Goal: Contribute content: Contribute content

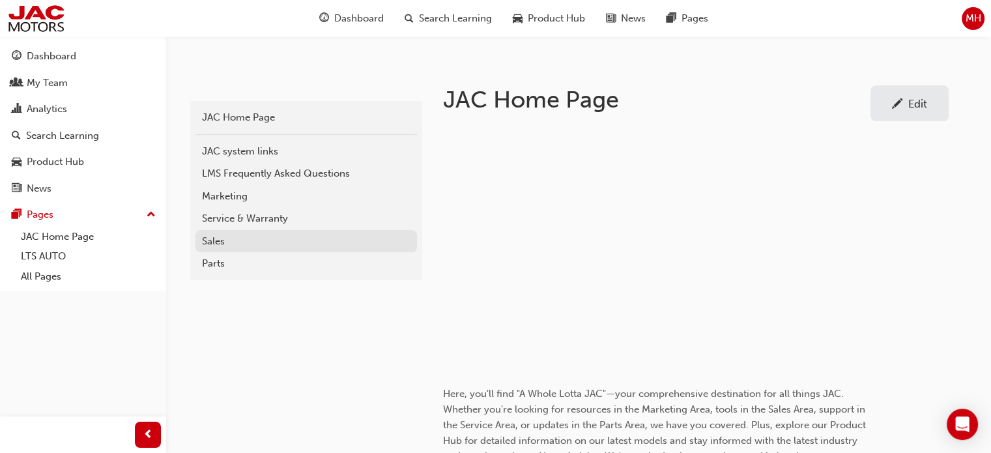
scroll to position [261, 0]
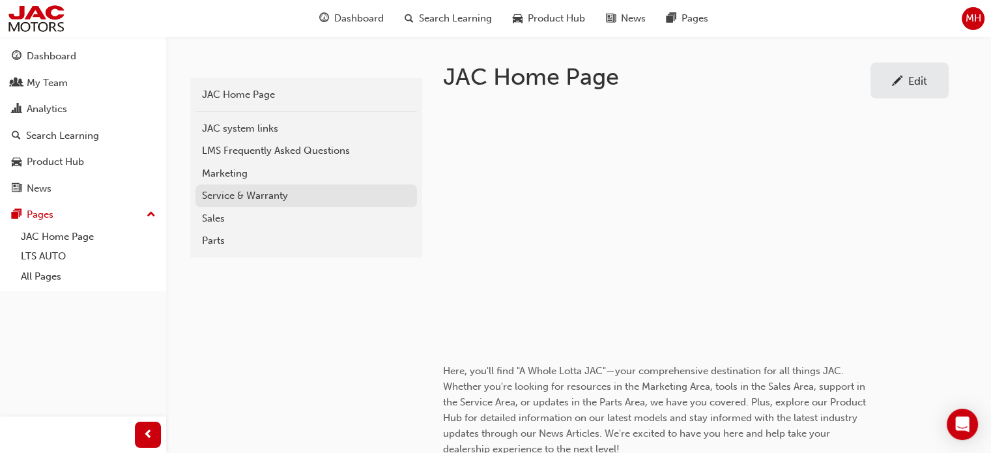
click at [250, 188] on div "Service & Warranty" at bounding box center [306, 195] width 208 height 15
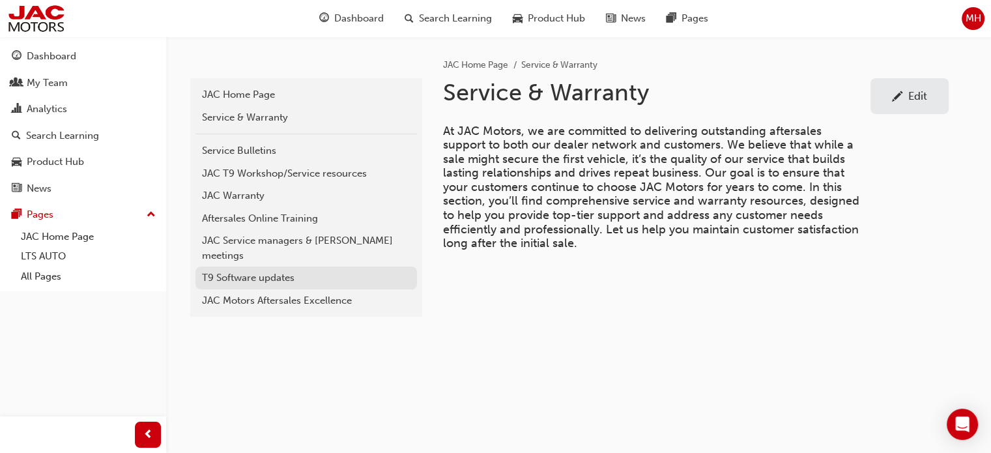
click at [214, 270] on div "T9 Software updates" at bounding box center [306, 277] width 208 height 15
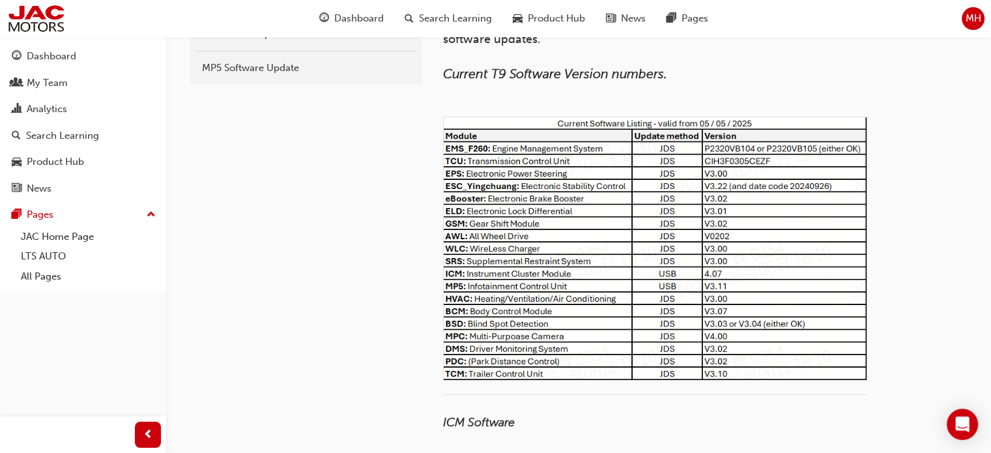
scroll to position [65, 0]
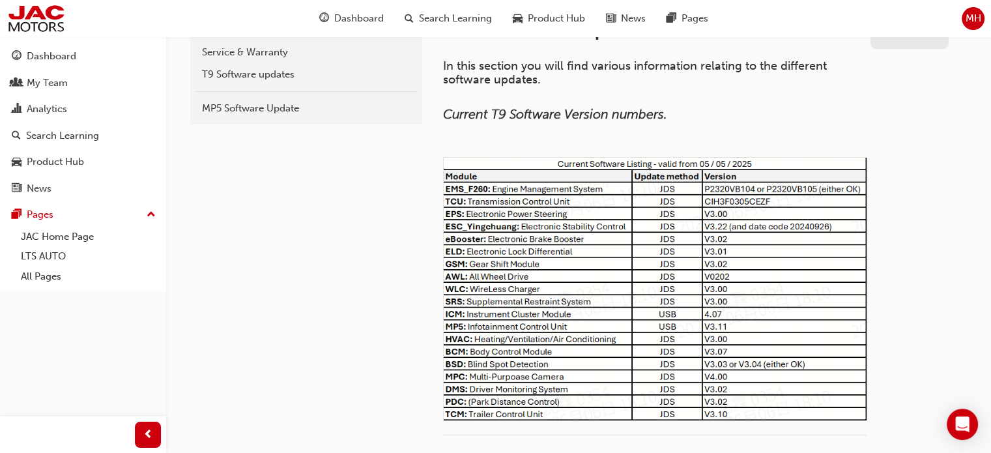
click at [708, 265] on img at bounding box center [654, 288] width 423 height 263
drag, startPoint x: 646, startPoint y: 209, endPoint x: 782, endPoint y: 165, distance: 143.0
click at [783, 165] on img at bounding box center [654, 288] width 423 height 263
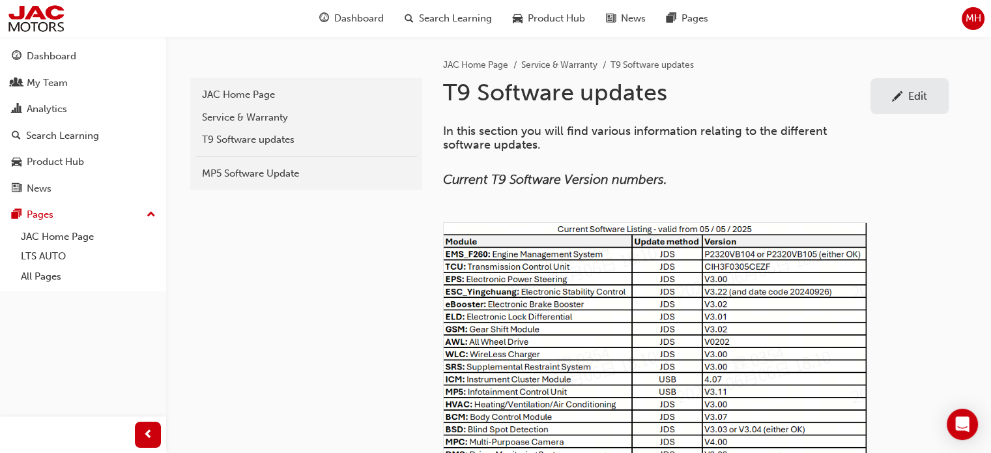
click at [911, 88] on div "Edit" at bounding box center [909, 96] width 59 height 16
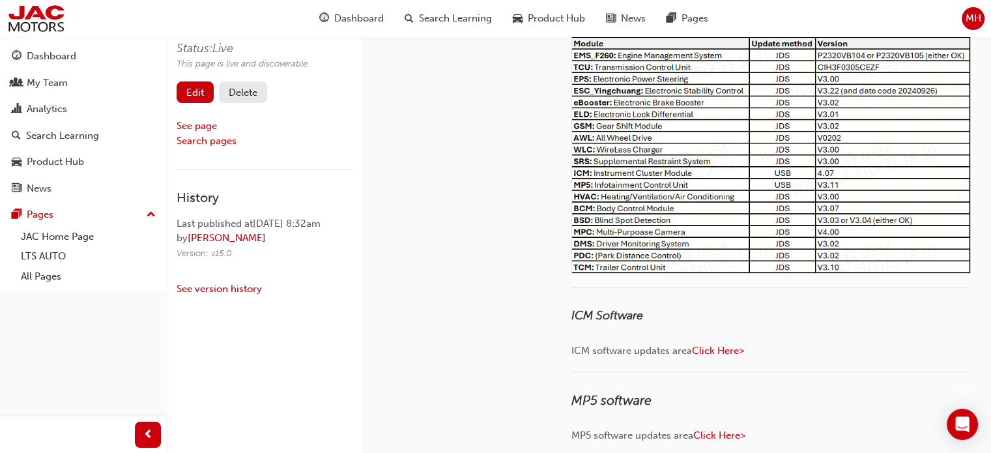
scroll to position [195, 0]
click at [677, 168] on img at bounding box center [770, 149] width 399 height 248
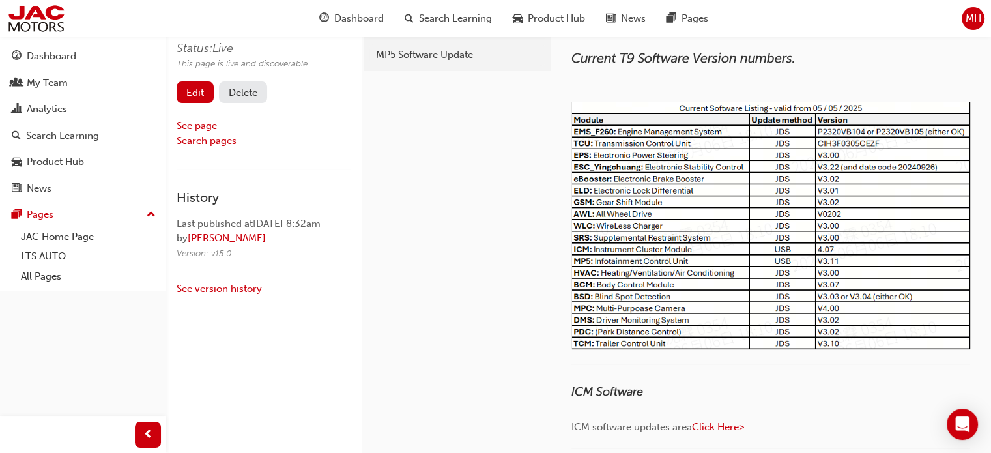
scroll to position [0, 0]
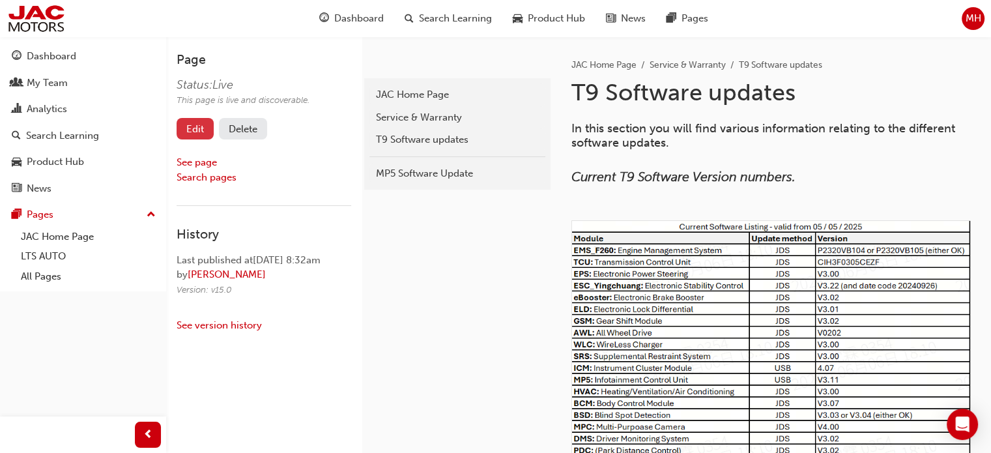
click at [193, 130] on link "Edit" at bounding box center [195, 128] width 37 height 21
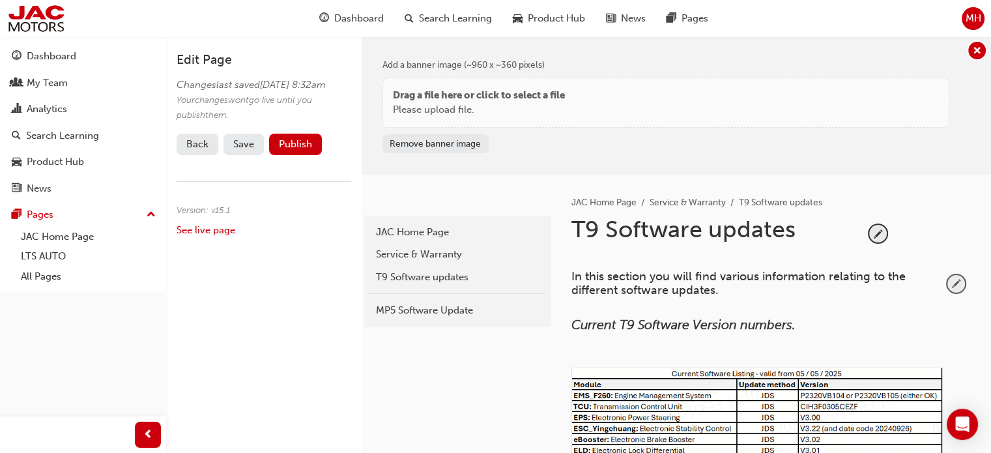
click at [957, 276] on span "pencil-icon" at bounding box center [956, 284] width 18 height 18
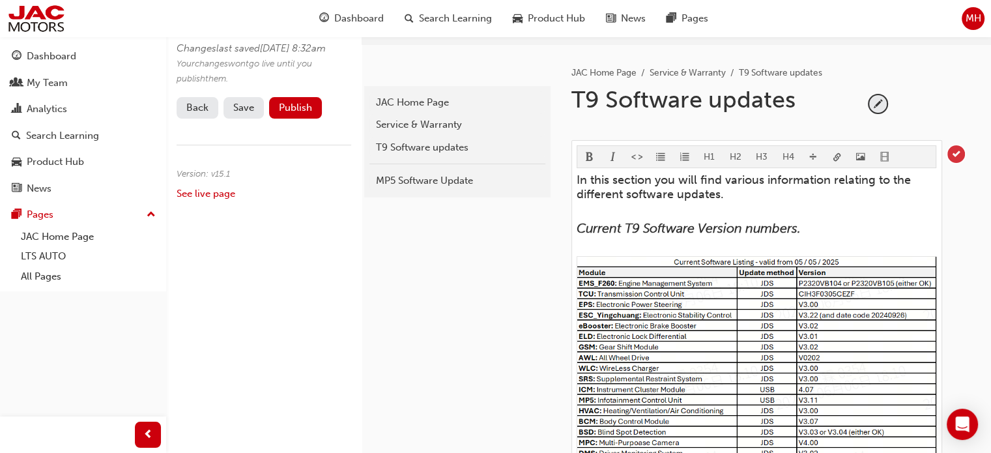
scroll to position [195, 0]
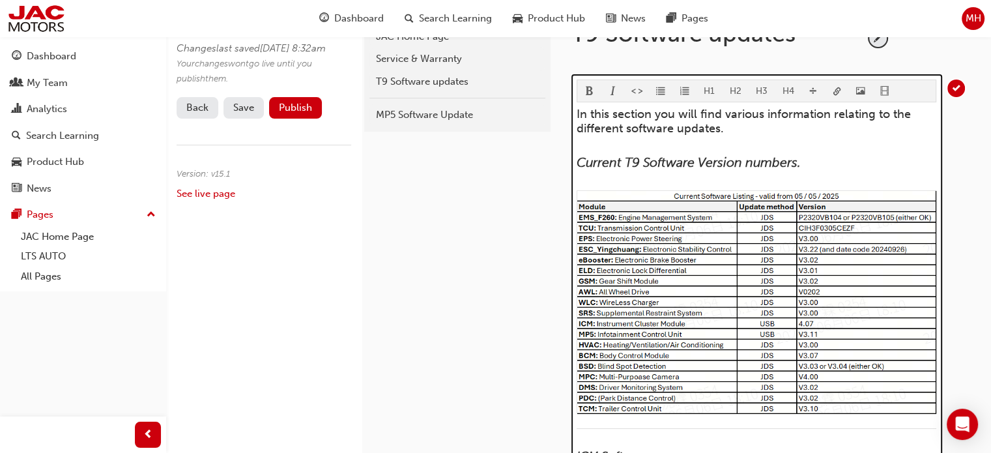
click at [623, 208] on img at bounding box center [757, 302] width 360 height 224
click at [821, 270] on img at bounding box center [757, 302] width 360 height 224
drag, startPoint x: 821, startPoint y: 270, endPoint x: 842, endPoint y: 260, distance: 22.4
click at [823, 270] on img at bounding box center [757, 302] width 360 height 224
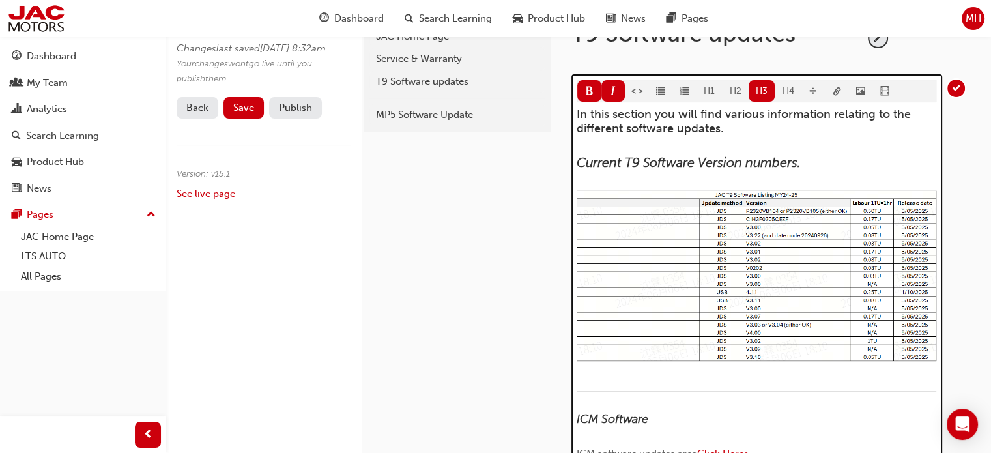
click at [633, 255] on img at bounding box center [757, 275] width 360 height 171
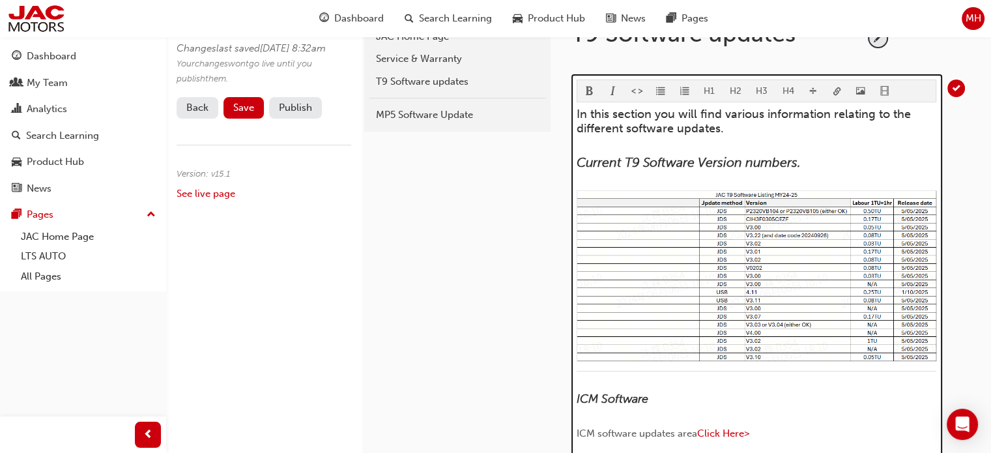
click at [670, 273] on img at bounding box center [757, 275] width 360 height 171
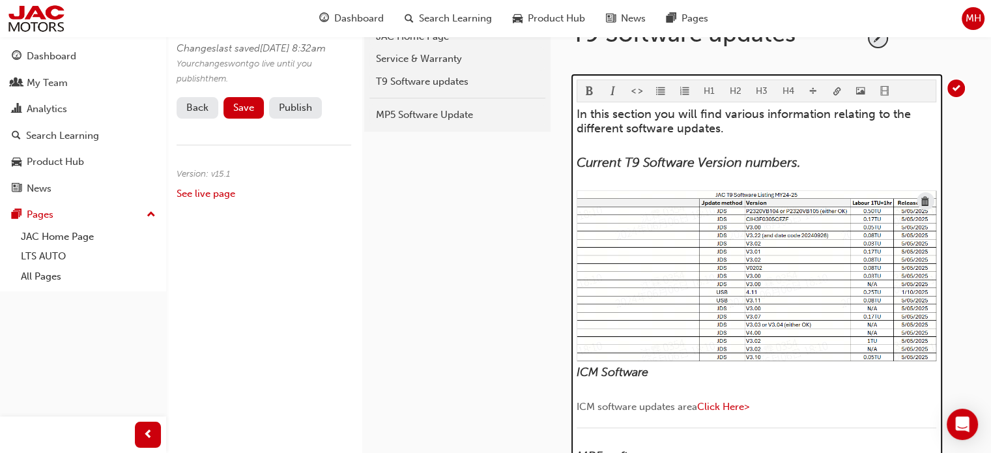
click at [709, 227] on img at bounding box center [757, 275] width 360 height 171
click at [748, 228] on img at bounding box center [757, 275] width 360 height 171
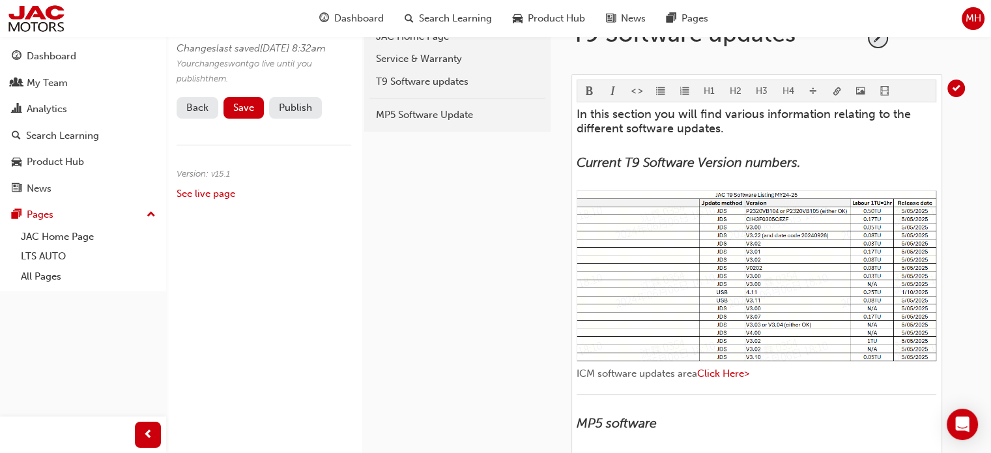
click at [195, 119] on link "Back" at bounding box center [198, 107] width 42 height 21
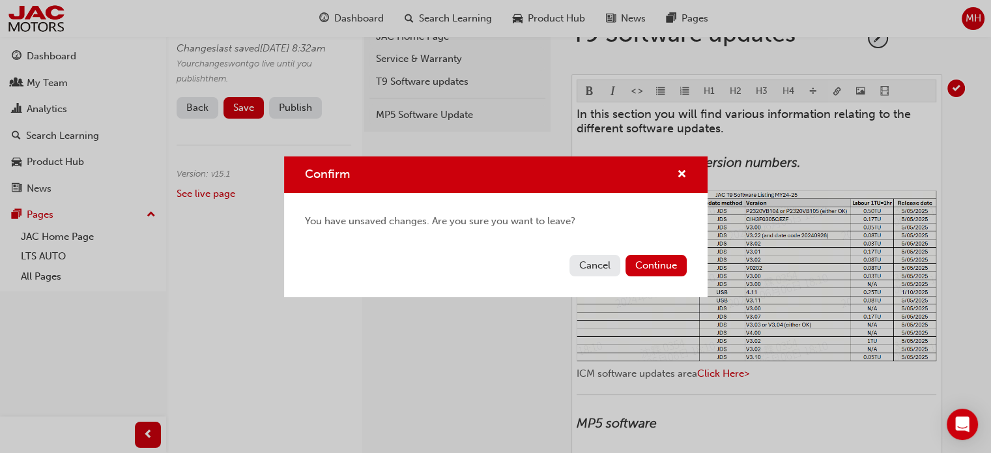
click at [599, 270] on button "Cancel" at bounding box center [594, 265] width 51 height 21
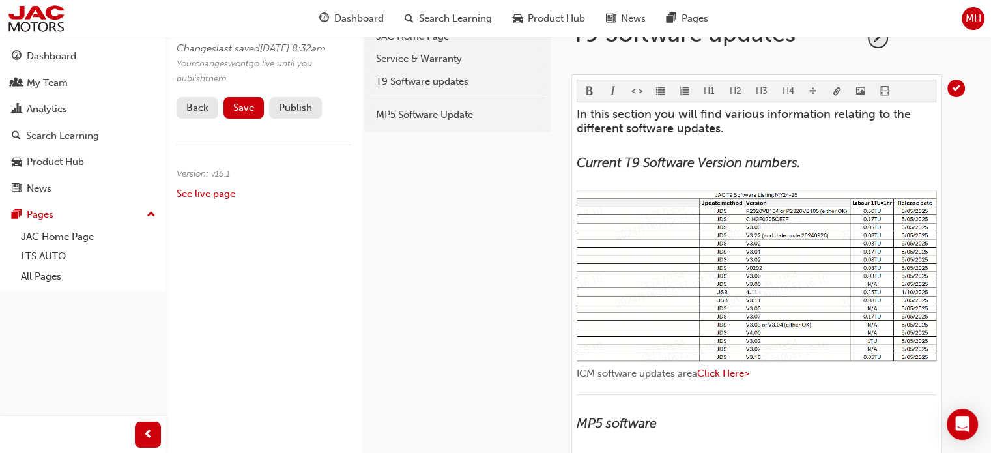
click at [197, 119] on link "Back" at bounding box center [198, 107] width 42 height 21
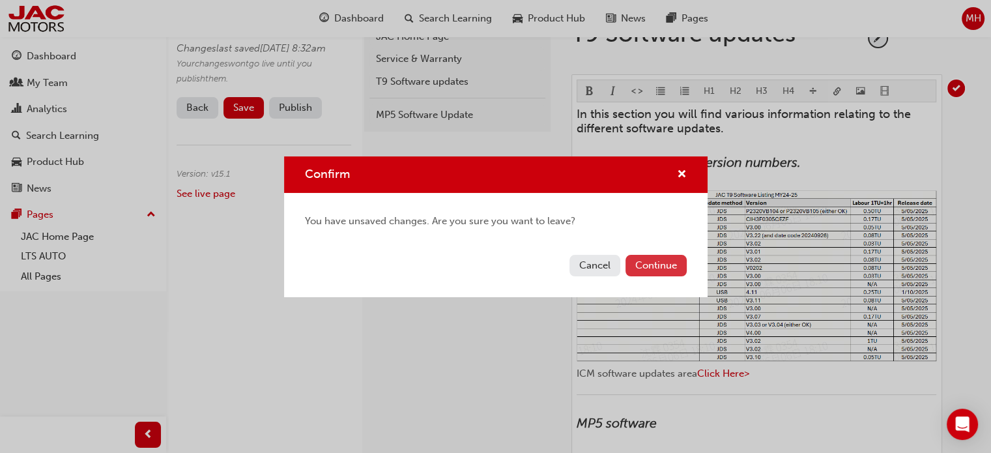
click at [665, 263] on button "Continue" at bounding box center [655, 265] width 61 height 21
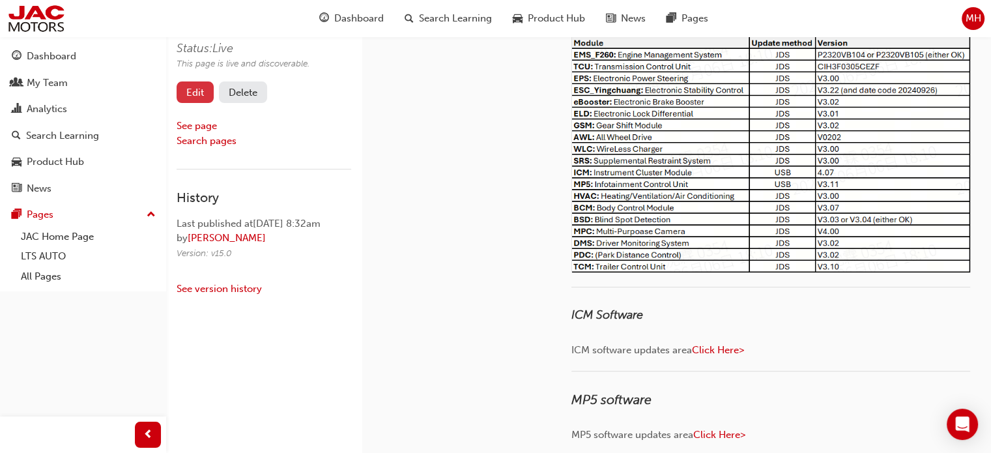
click at [207, 88] on link "Edit" at bounding box center [195, 91] width 37 height 21
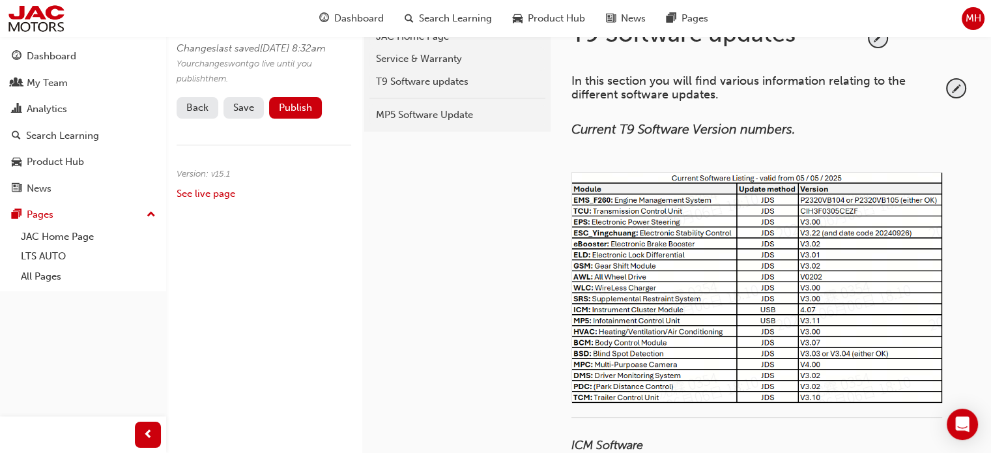
click at [870, 213] on img at bounding box center [756, 287] width 371 height 231
click at [954, 85] on span "pencil-icon" at bounding box center [956, 88] width 18 height 18
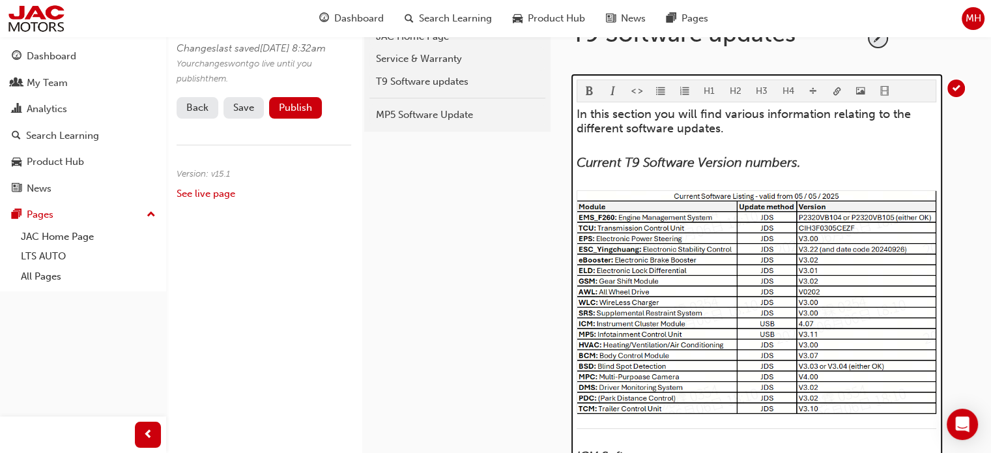
click at [765, 203] on img at bounding box center [757, 302] width 360 height 224
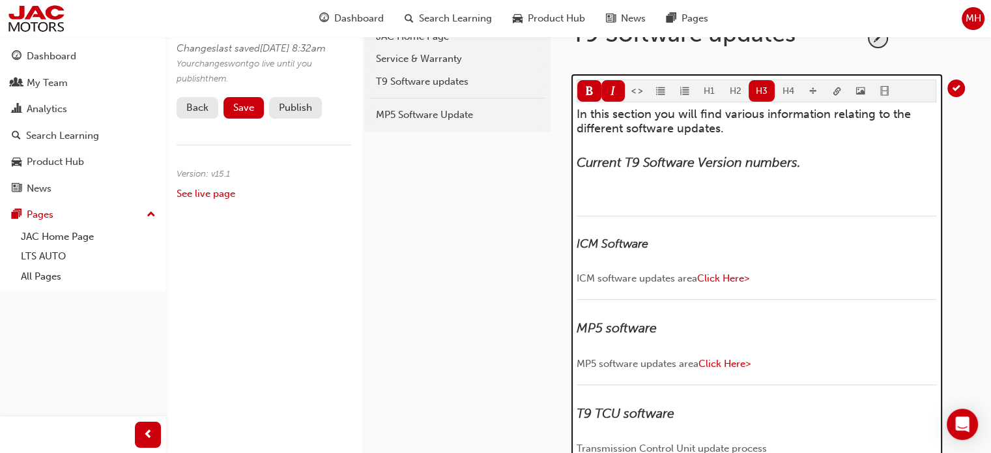
click at [822, 160] on h3 "Current T9 Software Version numbers." at bounding box center [757, 162] width 360 height 15
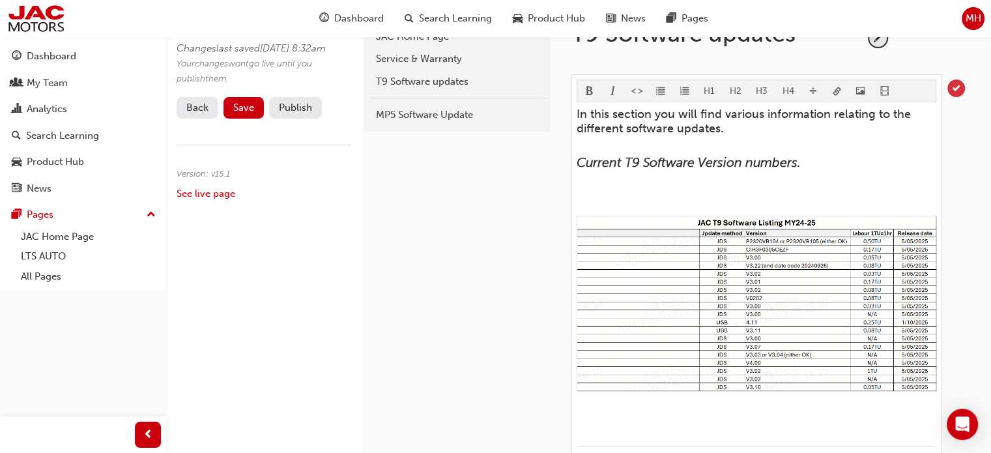
click at [958, 89] on span "tick-icon" at bounding box center [956, 88] width 18 height 18
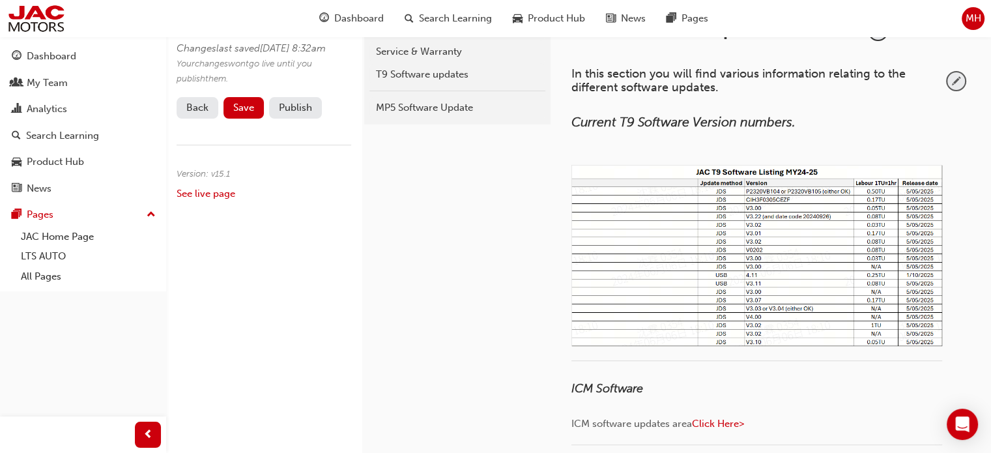
scroll to position [195, 0]
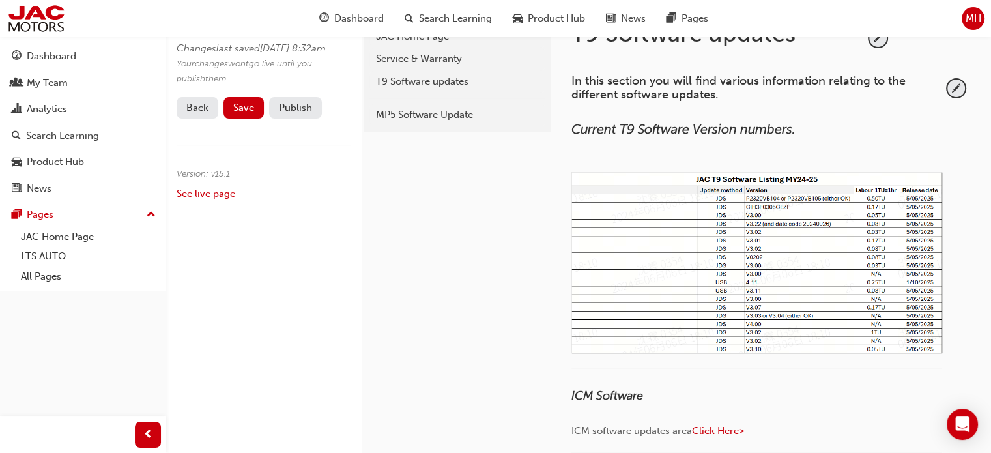
click at [193, 119] on link "Back" at bounding box center [198, 107] width 42 height 21
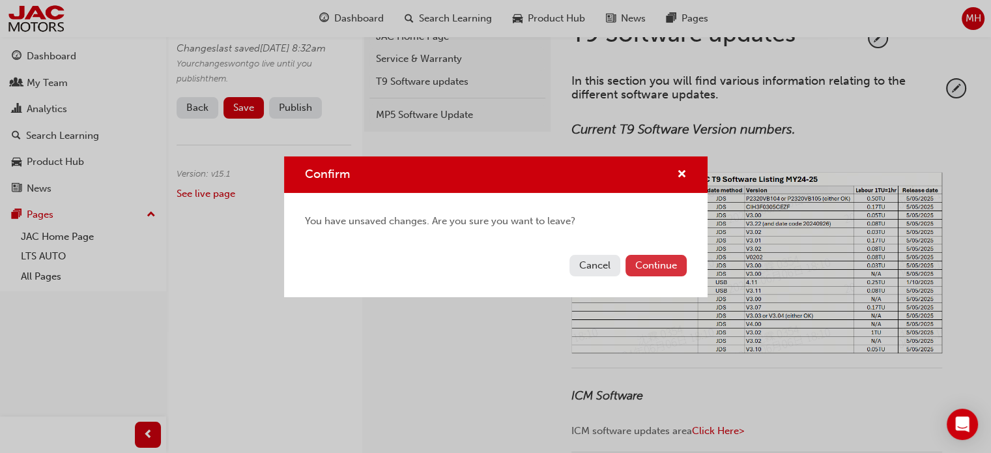
click at [670, 264] on button "Continue" at bounding box center [655, 265] width 61 height 21
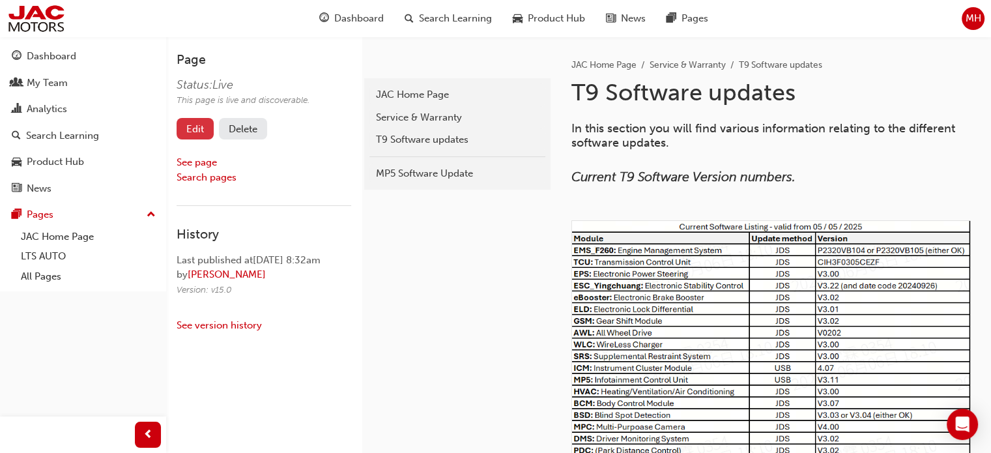
click at [201, 127] on link "Edit" at bounding box center [195, 128] width 37 height 21
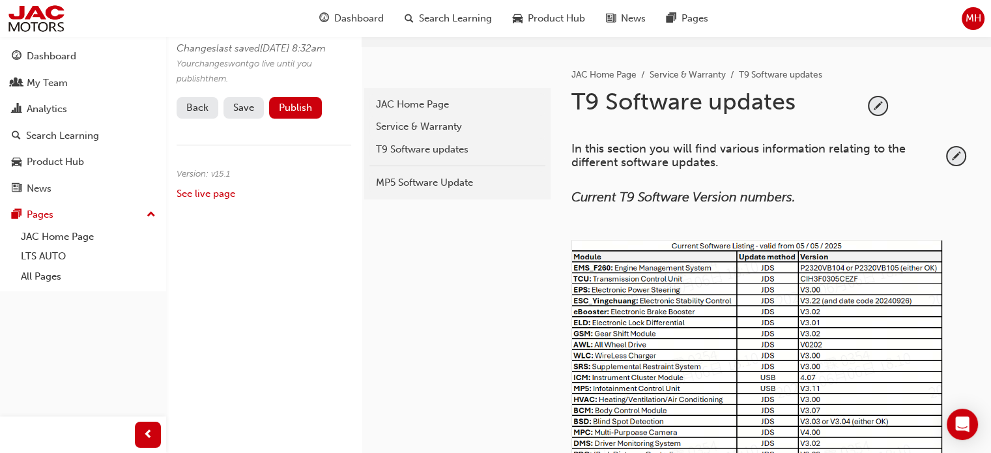
scroll to position [130, 0]
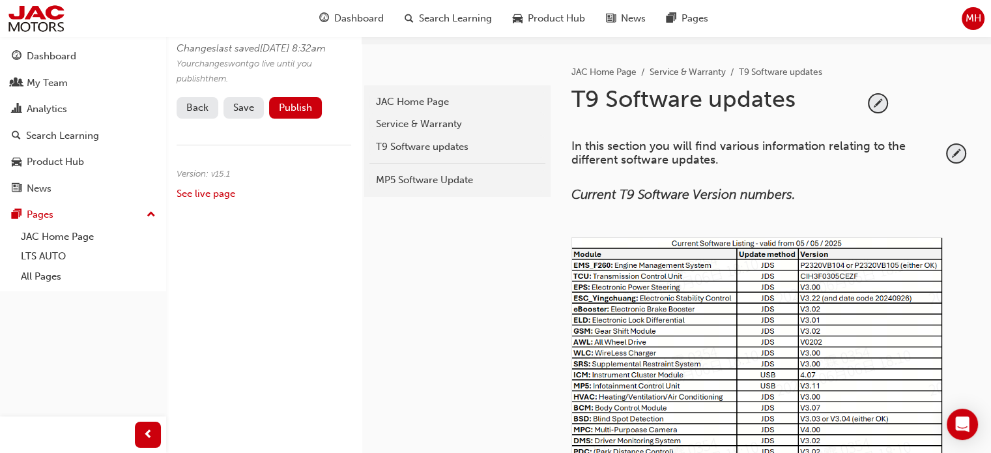
click at [863, 278] on img at bounding box center [756, 352] width 371 height 231
click at [959, 149] on span "pencil-icon" at bounding box center [956, 154] width 18 height 18
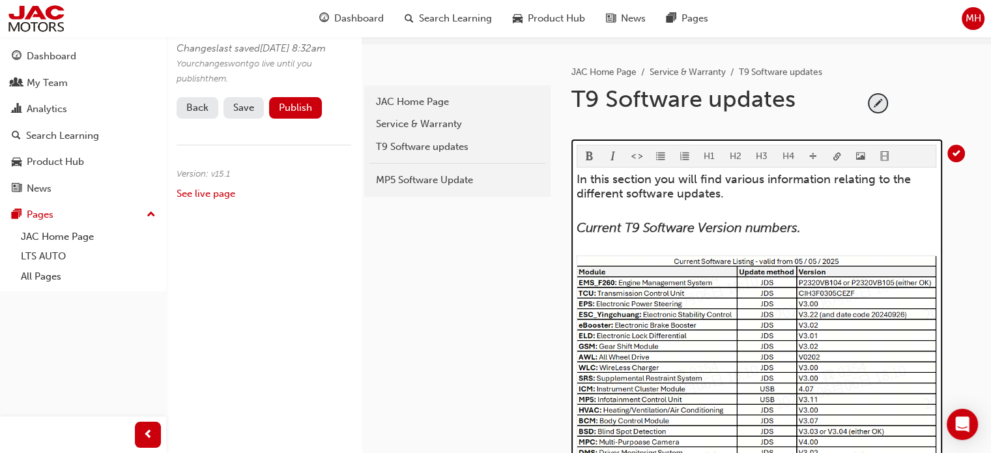
click at [818, 311] on img at bounding box center [757, 367] width 360 height 224
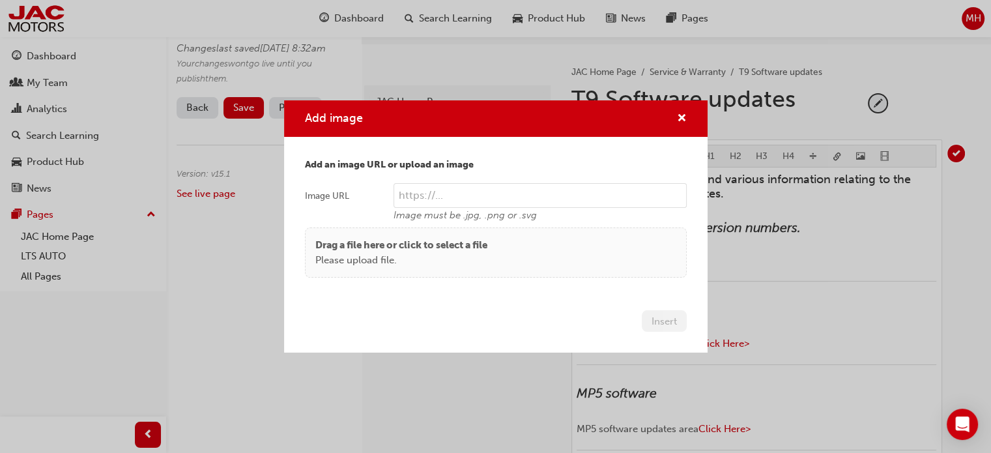
click at [855, 154] on body "Your version of Internet Explorer is outdated and not supported. Please upgrade…" at bounding box center [495, 96] width 991 height 453
click at [371, 250] on p "Drag a file here or click to select a file" at bounding box center [401, 245] width 172 height 15
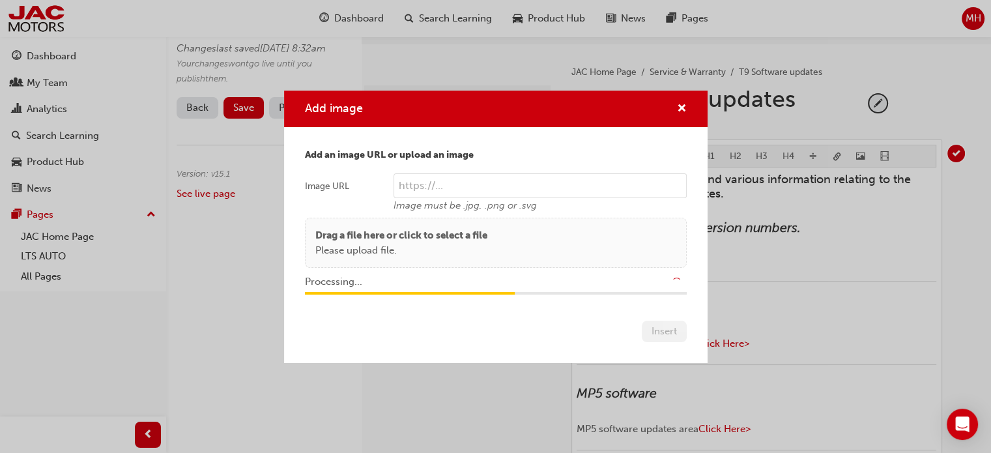
type input "/upload/df521c52-e19f-493e-9a67-768ab92212b3.jpg"
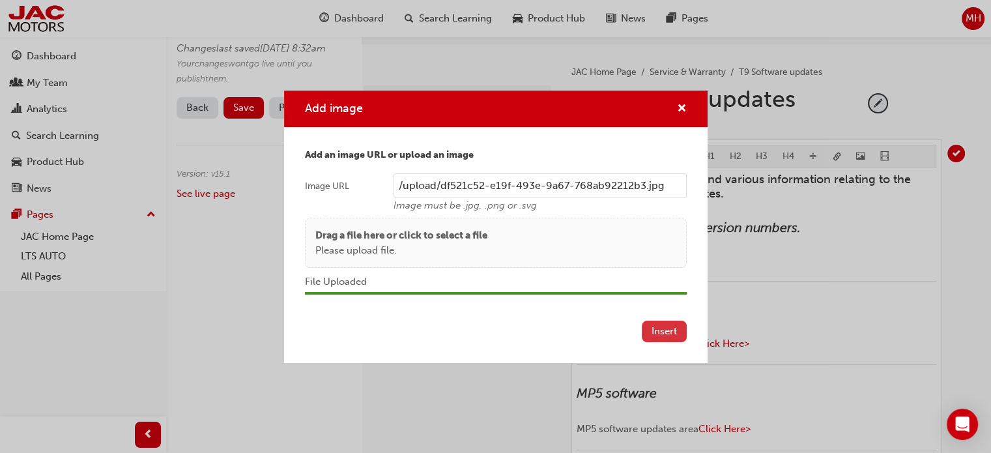
click at [654, 330] on button "Insert" at bounding box center [664, 331] width 45 height 21
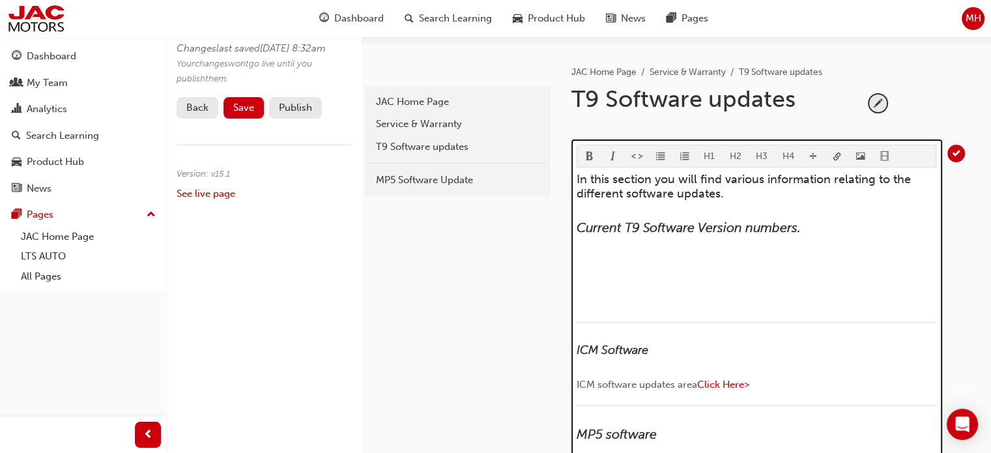
click at [675, 255] on p "﻿" at bounding box center [757, 263] width 360 height 16
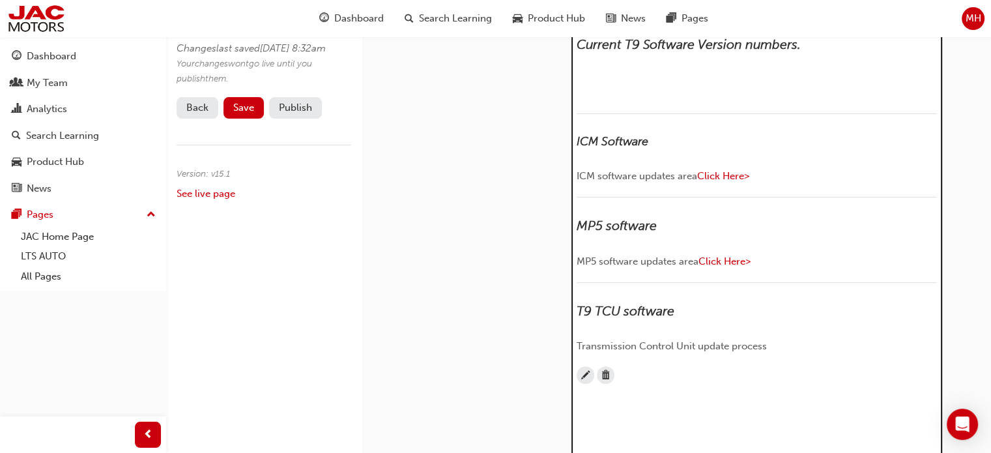
scroll to position [326, 0]
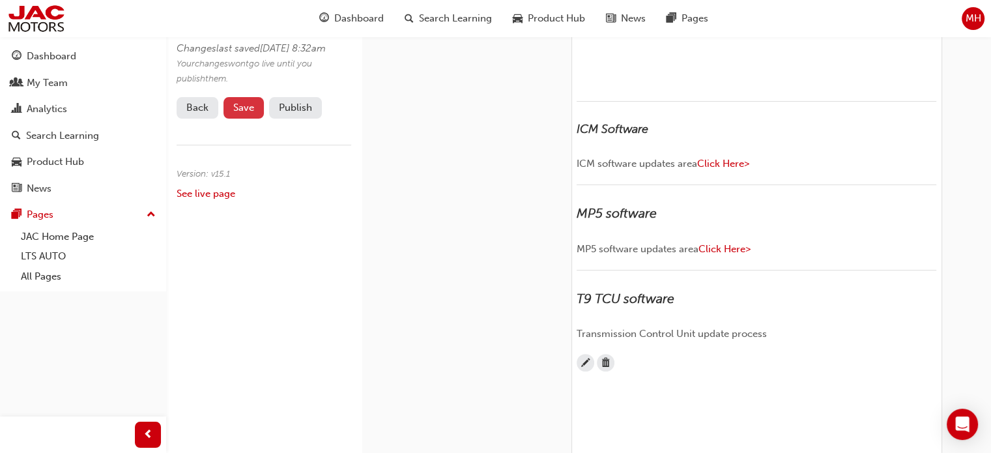
click at [242, 113] on span "Save" at bounding box center [243, 108] width 21 height 12
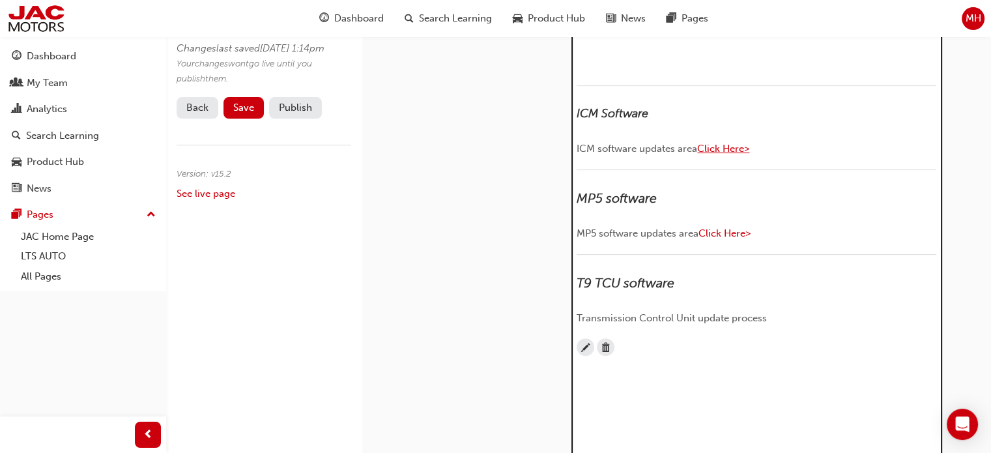
click at [730, 154] on span "Click Here>" at bounding box center [723, 149] width 52 height 12
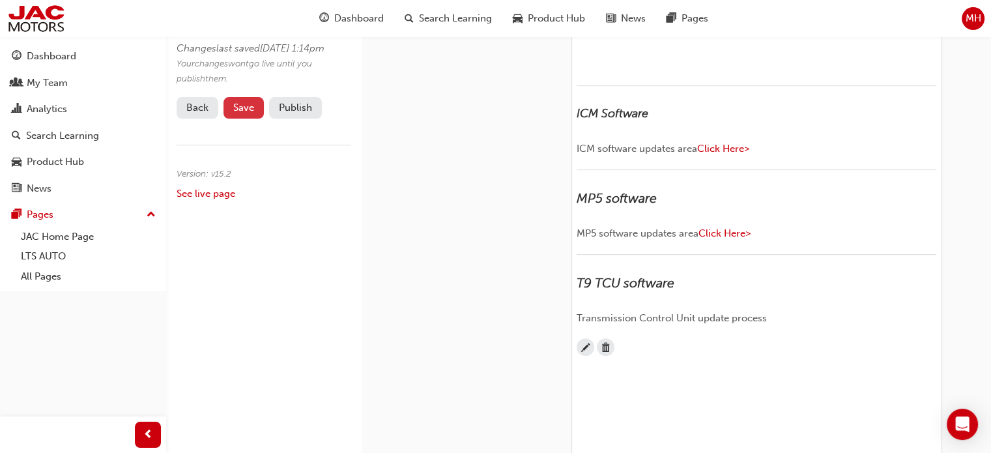
click at [237, 113] on span "Save" at bounding box center [243, 108] width 21 height 12
click at [287, 119] on button "Publish" at bounding box center [295, 107] width 53 height 21
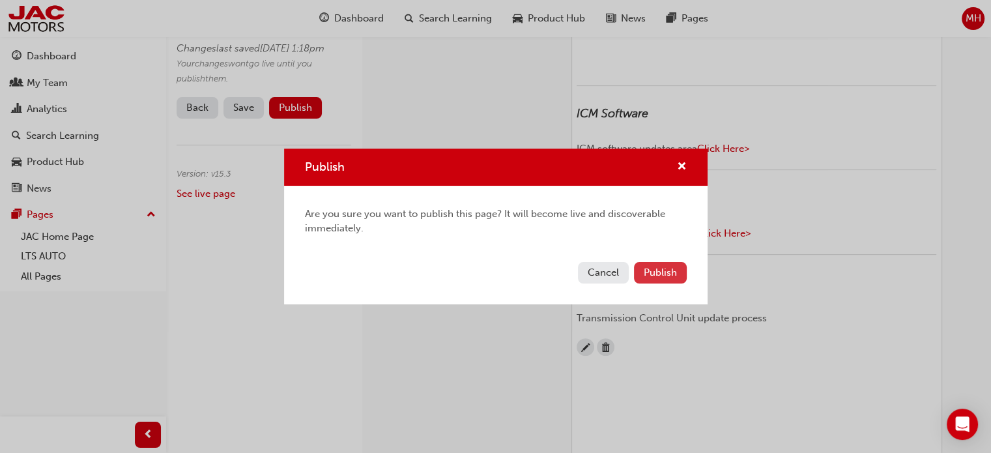
click at [655, 276] on span "Publish" at bounding box center [660, 272] width 33 height 12
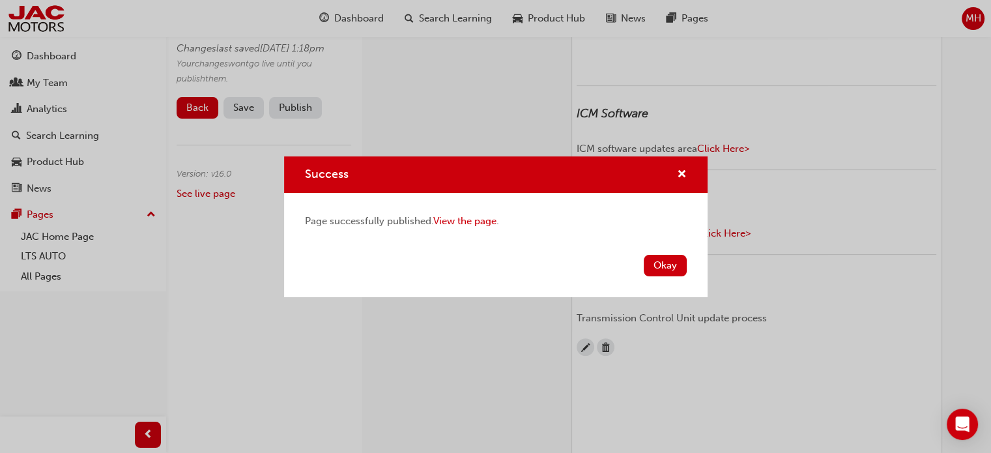
click at [661, 270] on button "Okay" at bounding box center [665, 265] width 43 height 21
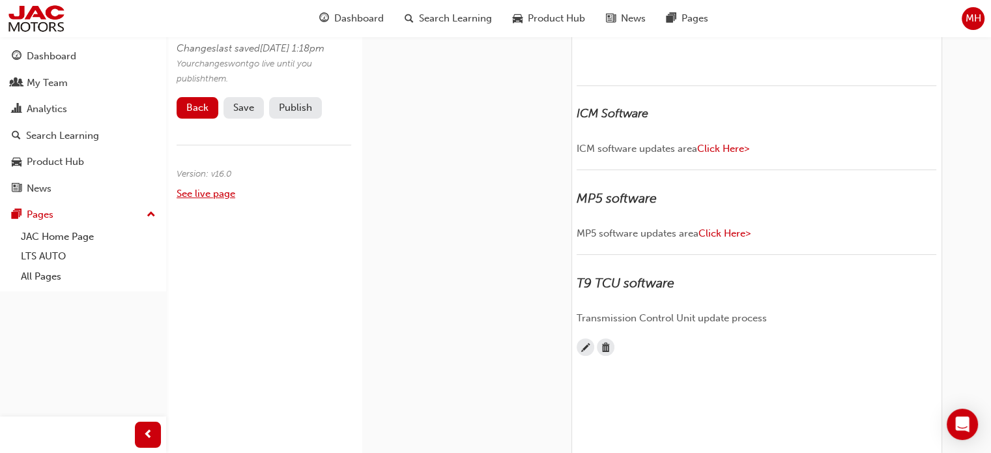
click at [195, 199] on link "See live page" at bounding box center [206, 194] width 59 height 12
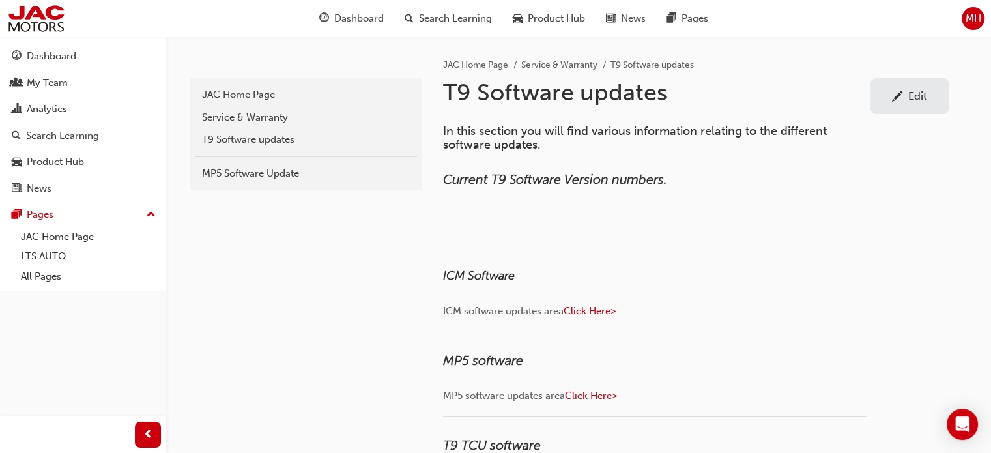
click at [915, 101] on div "Edit" at bounding box center [917, 95] width 19 height 13
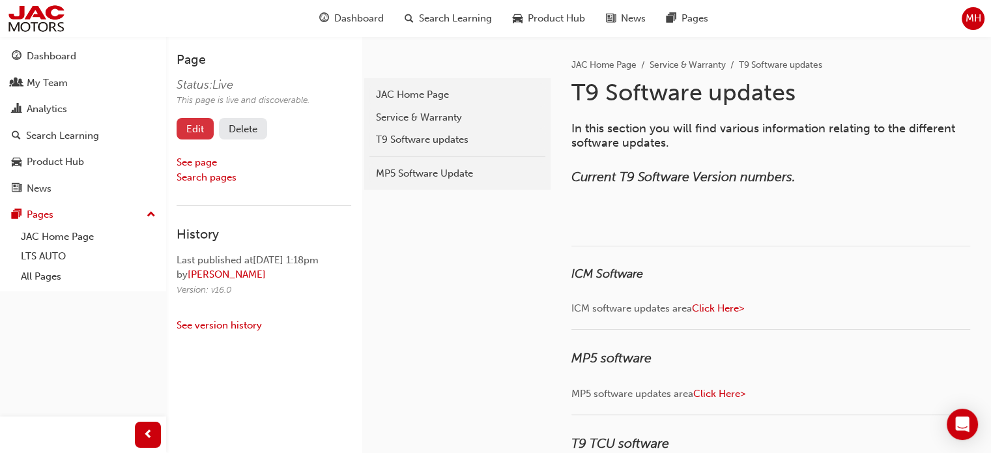
click at [189, 128] on link "Edit" at bounding box center [195, 128] width 37 height 21
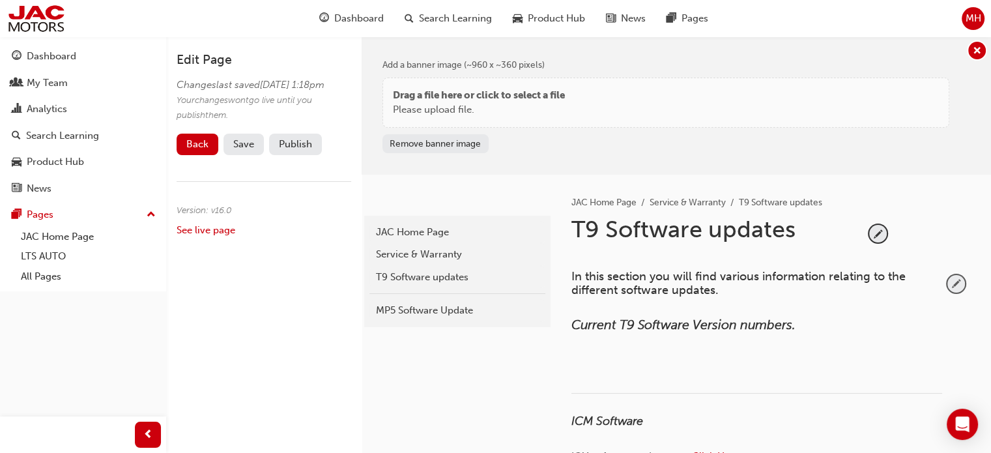
click at [956, 280] on span "pencil-icon" at bounding box center [956, 284] width 18 height 18
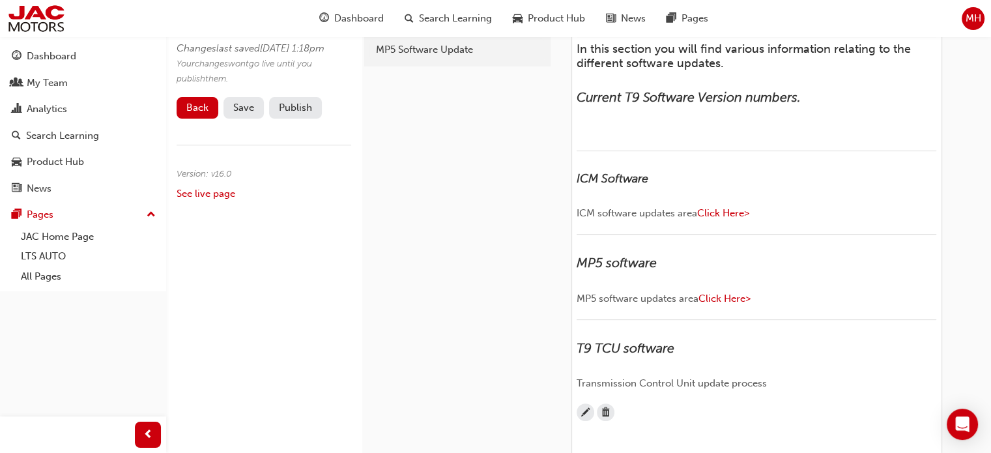
scroll to position [391, 0]
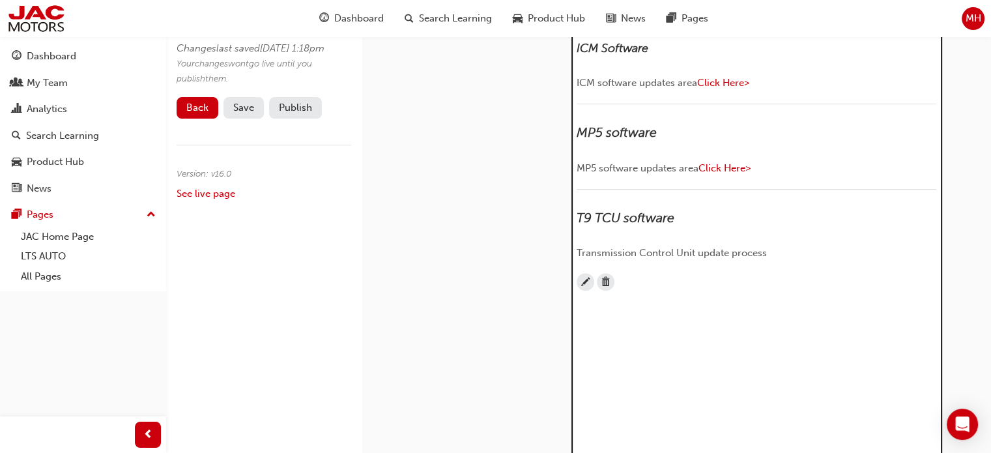
click at [781, 94] on p "ICM software updates area Click Here>" at bounding box center [757, 84] width 360 height 19
click at [584, 94] on p "ICM software updates area Click Here>" at bounding box center [757, 84] width 360 height 19
click at [810, 94] on p "ICM software updates area Click Here>" at bounding box center [757, 84] width 360 height 19
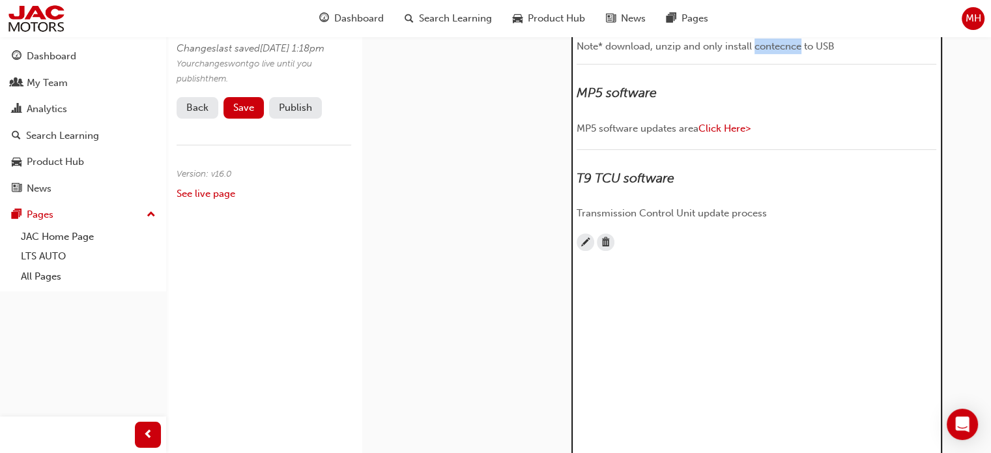
copy span "contecnce"
click at [756, 52] on span "Note* download, unzip and only install ontence to USB" at bounding box center [701, 46] width 248 height 12
click at [861, 54] on p "Note* download, unzip and only install contence to USB" at bounding box center [757, 46] width 360 height 16
drag, startPoint x: 787, startPoint y: 231, endPoint x: 775, endPoint y: 257, distance: 28.6
click at [775, 80] on div "﻿" at bounding box center [757, 72] width 360 height 16
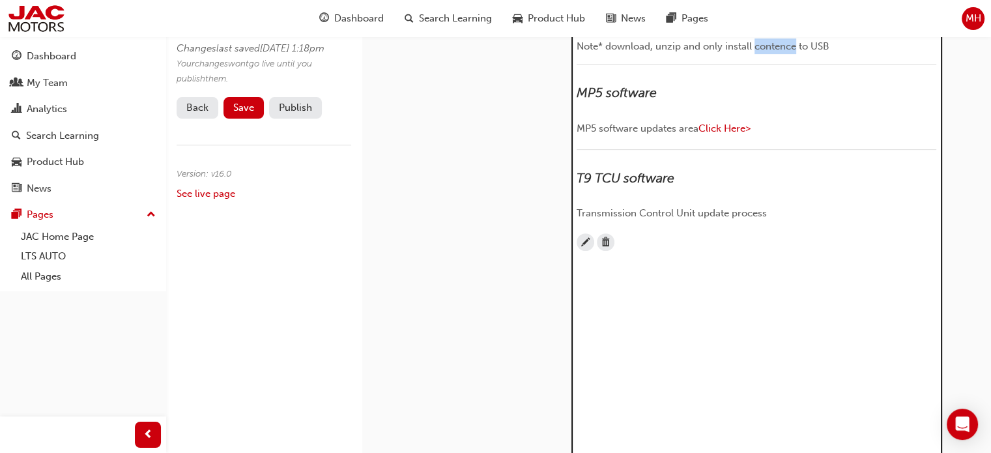
drag, startPoint x: 797, startPoint y: 226, endPoint x: 755, endPoint y: 225, distance: 41.7
click at [755, 52] on span "Note* download, unzip and only install contence to USB" at bounding box center [703, 46] width 253 height 12
copy span "contence"
drag, startPoint x: 842, startPoint y: 221, endPoint x: 790, endPoint y: 220, distance: 52.8
click at [790, 54] on p "Note* download, unzip and only install contents to USB" at bounding box center [757, 46] width 360 height 16
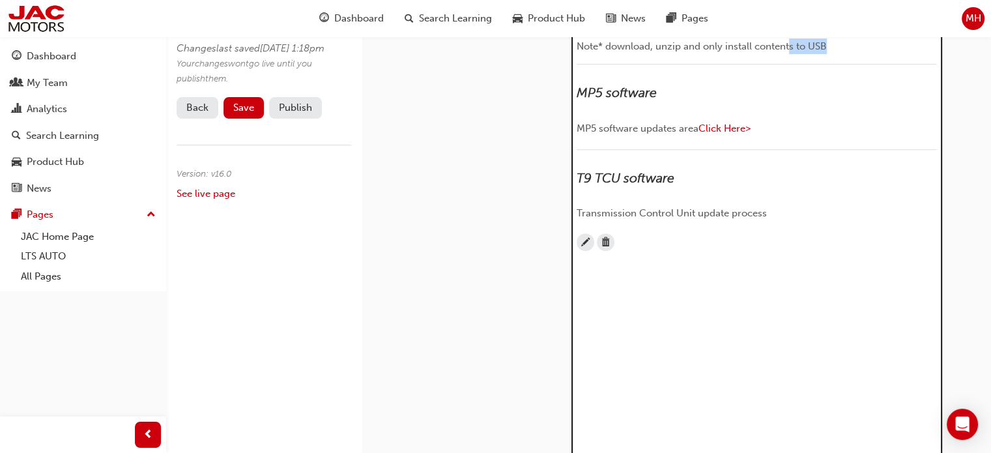
click at [799, 52] on span "Note* download, unzip and only install contents to USB" at bounding box center [702, 46] width 250 height 12
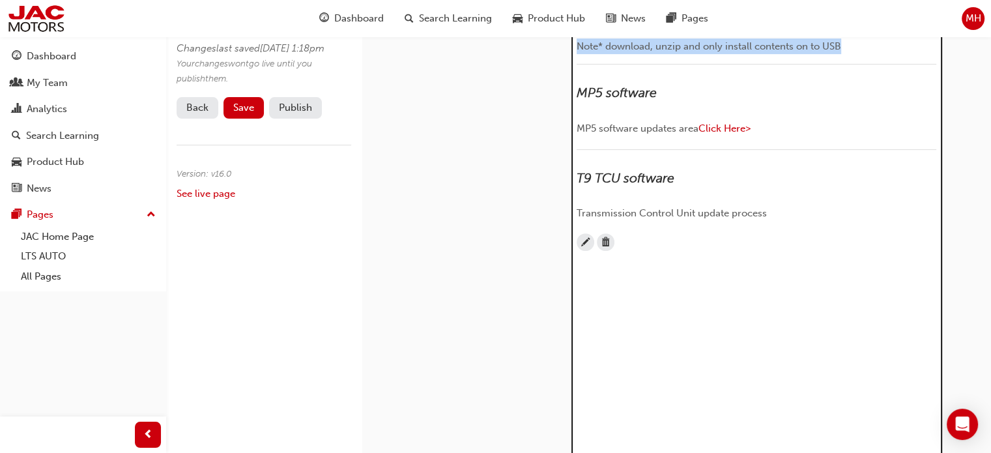
drag, startPoint x: 846, startPoint y: 223, endPoint x: 568, endPoint y: 228, distance: 277.6
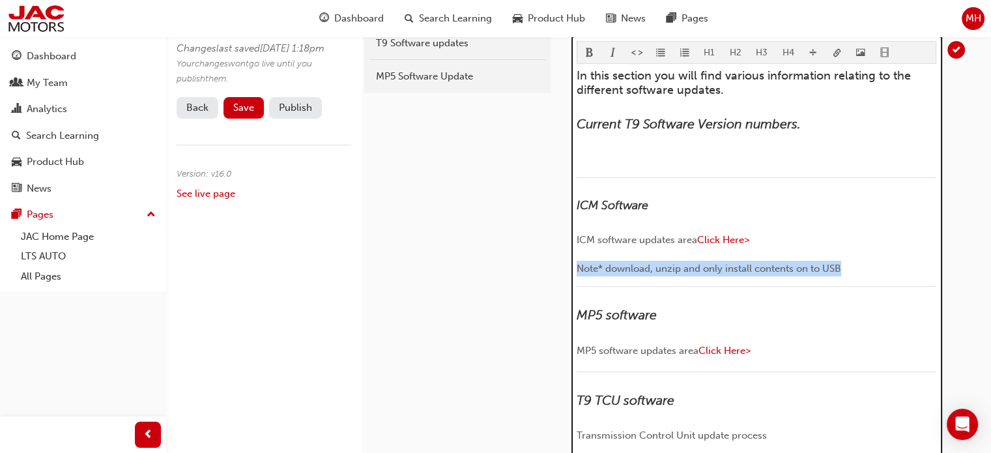
scroll to position [130, 0]
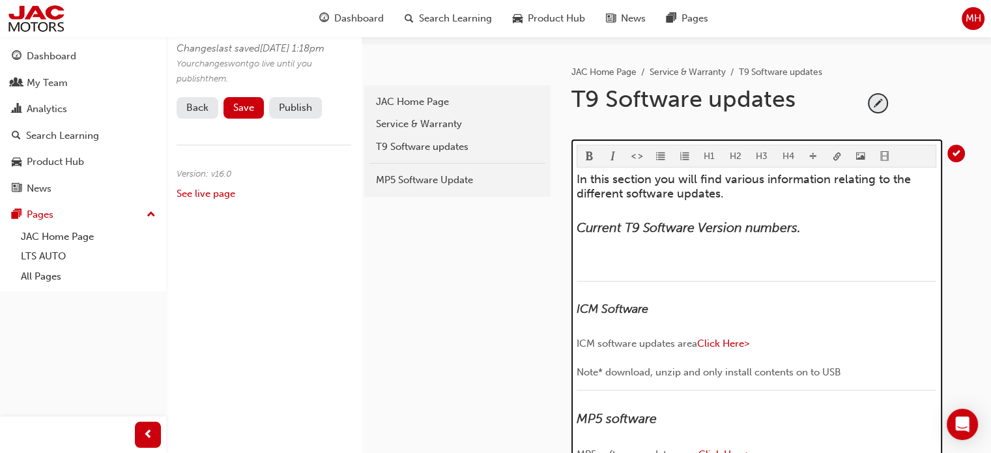
click at [612, 152] on span "format_italic-icon" at bounding box center [612, 157] width 9 height 11
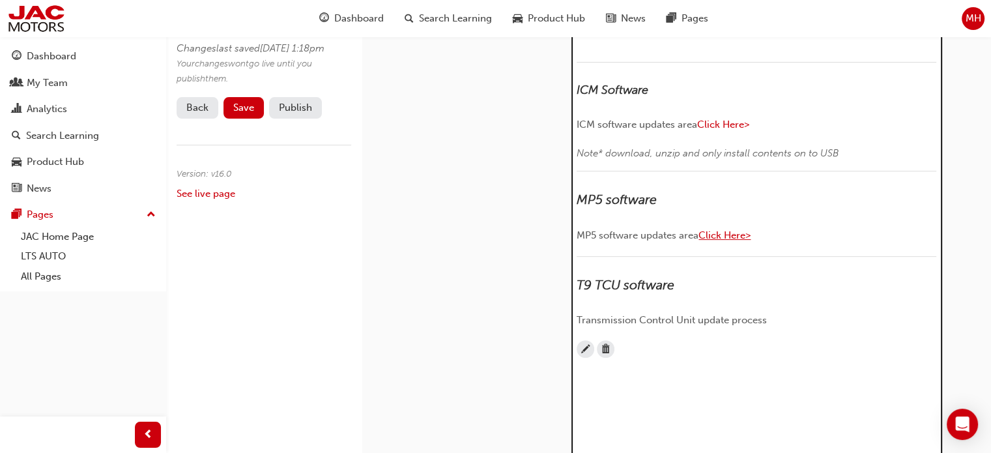
scroll to position [456, 0]
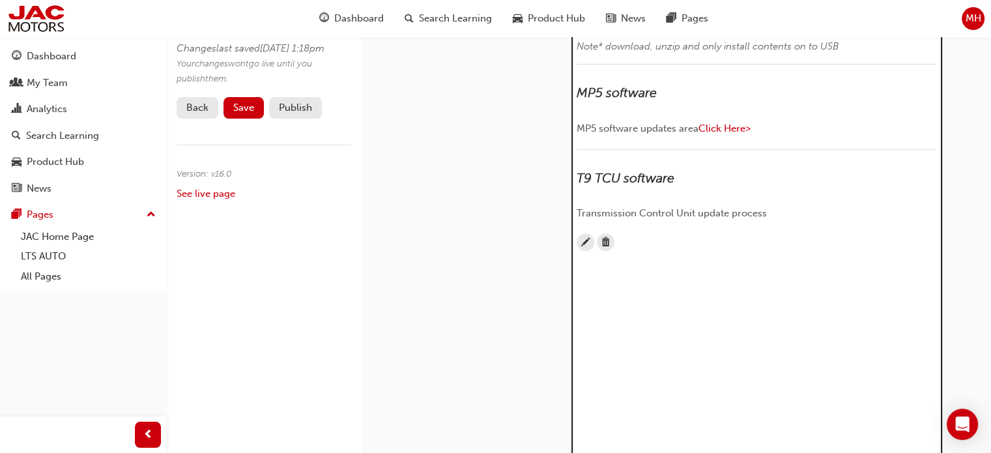
drag, startPoint x: 740, startPoint y: 268, endPoint x: 790, endPoint y: 239, distance: 57.8
click at [740, 100] on h3 "MP5 software" at bounding box center [757, 92] width 360 height 15
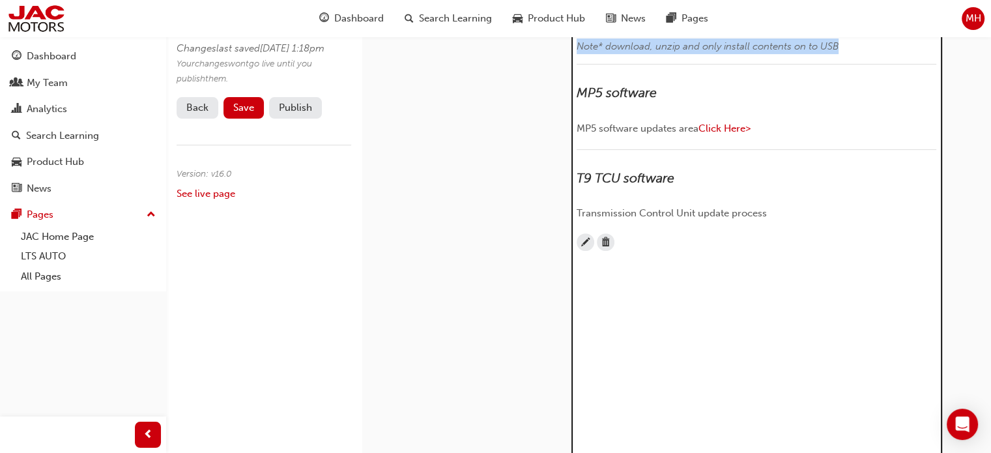
drag, startPoint x: 847, startPoint y: 225, endPoint x: 577, endPoint y: 223, distance: 270.4
click at [577, 54] on p "Note* download, unzip and only install contents on to USB" at bounding box center [757, 46] width 360 height 16
copy span "Note* download, unzip and only install contents on to USB"
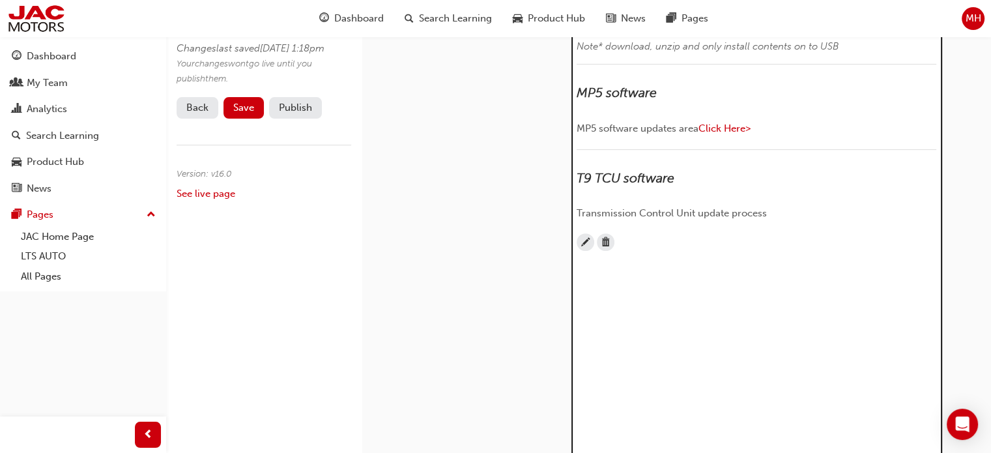
click at [675, 100] on h3 "MP5 software" at bounding box center [757, 92] width 360 height 15
click at [857, 139] on p "MP5 software updates area Click Here>" at bounding box center [757, 130] width 360 height 19
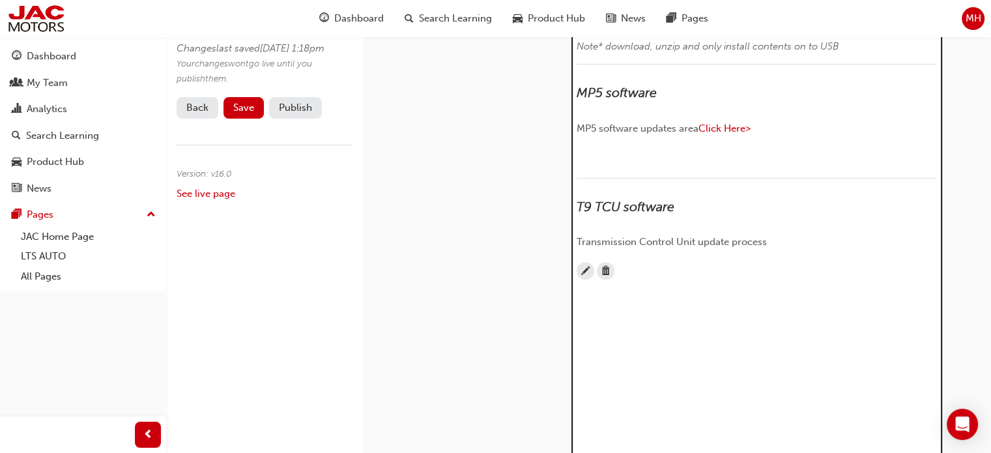
scroll to position [567, 0]
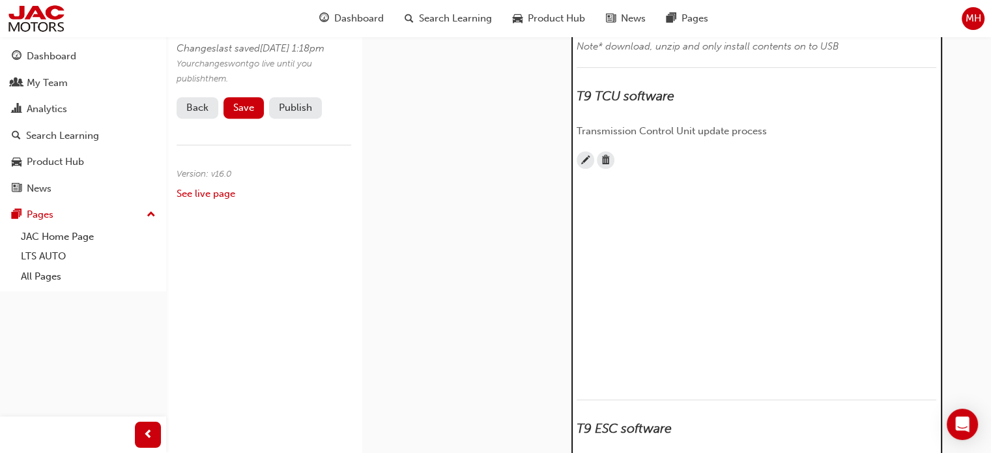
click at [750, 52] on span "Note* download, unzip and only install contents on to USB" at bounding box center [708, 46] width 262 height 12
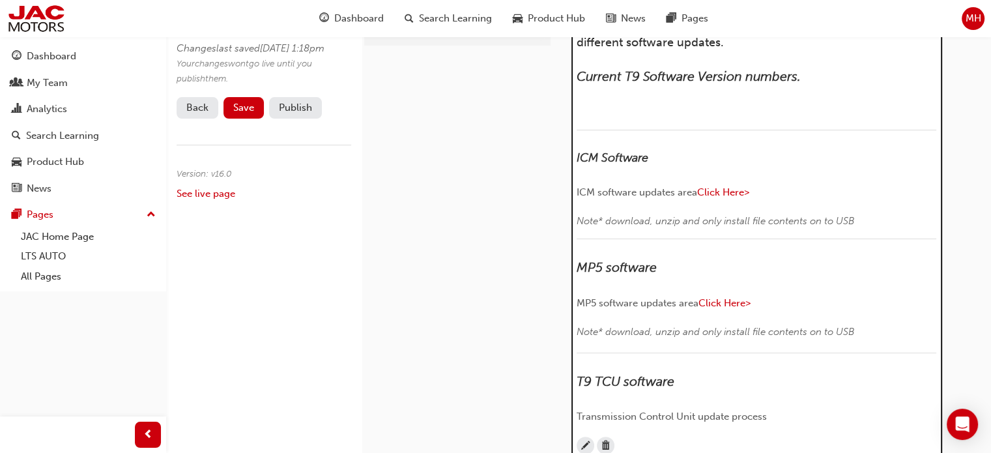
scroll to position [111, 0]
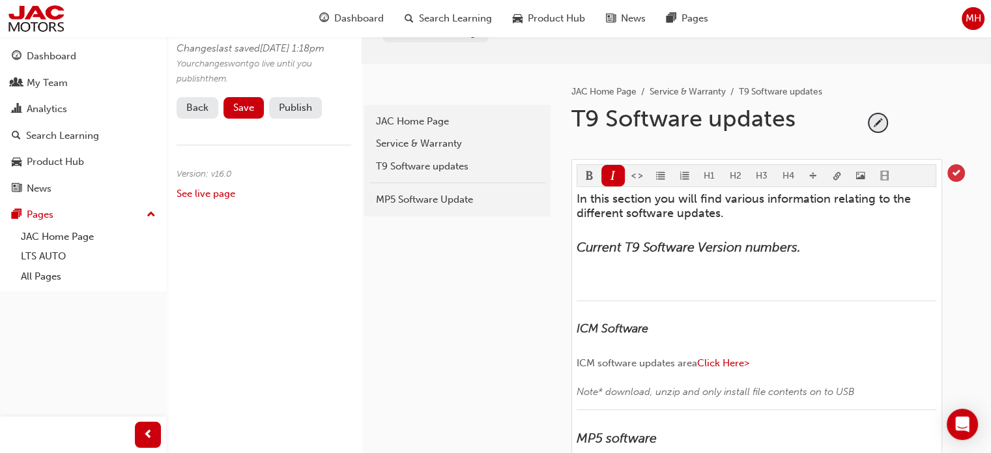
click at [958, 167] on span "tick-icon" at bounding box center [956, 173] width 18 height 18
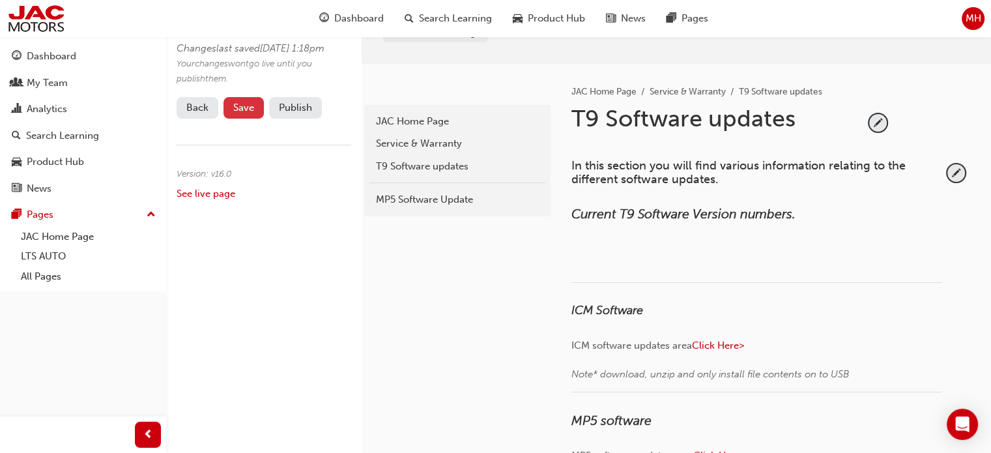
click at [242, 113] on span "Save" at bounding box center [243, 108] width 21 height 12
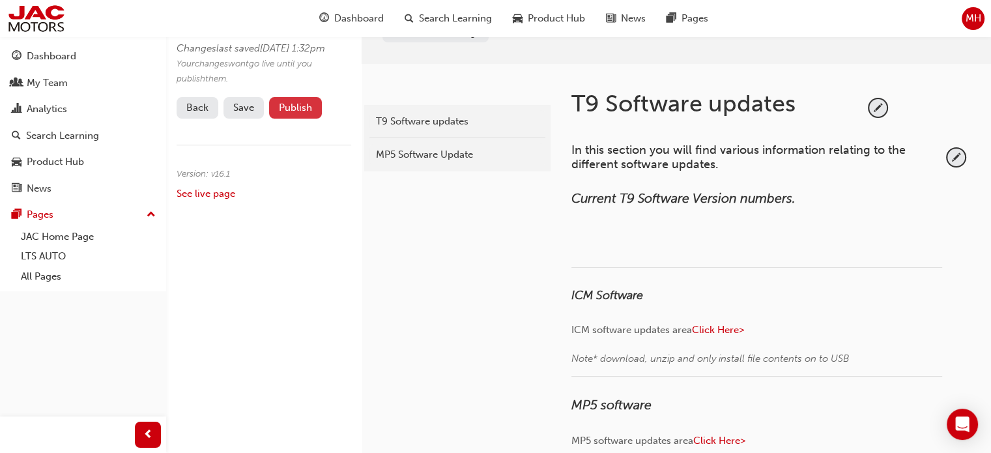
click at [275, 115] on button "Publish" at bounding box center [295, 107] width 53 height 21
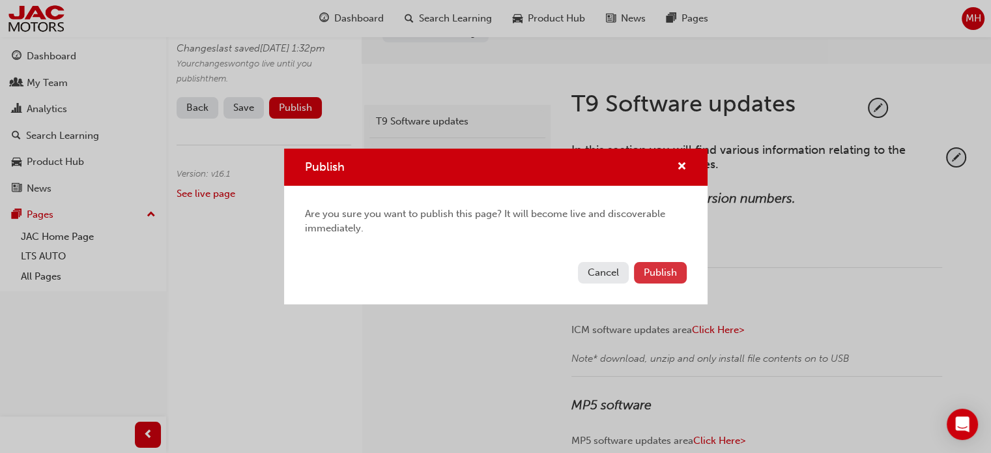
click at [649, 271] on span "Publish" at bounding box center [660, 272] width 33 height 12
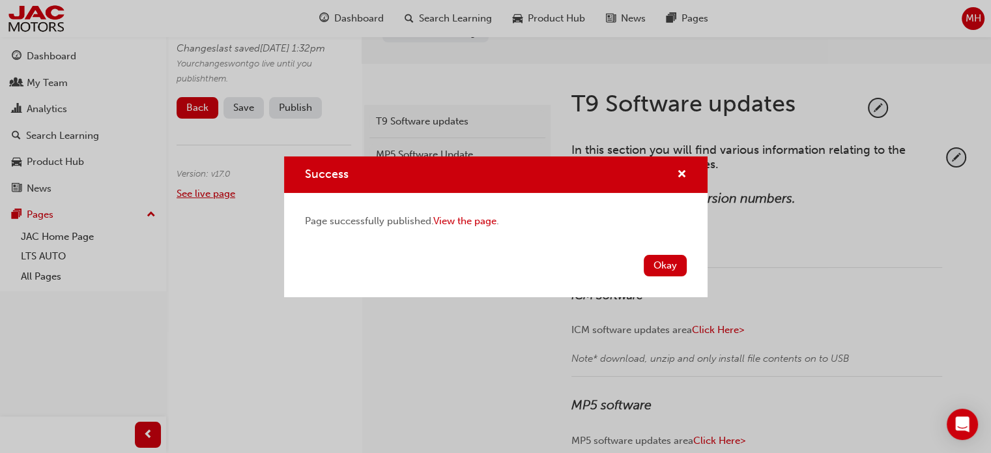
drag, startPoint x: 208, startPoint y: 214, endPoint x: 200, endPoint y: 211, distance: 9.1
click at [205, 213] on div "Success Page successfully published. View the page . Okay" at bounding box center [495, 226] width 991 height 453
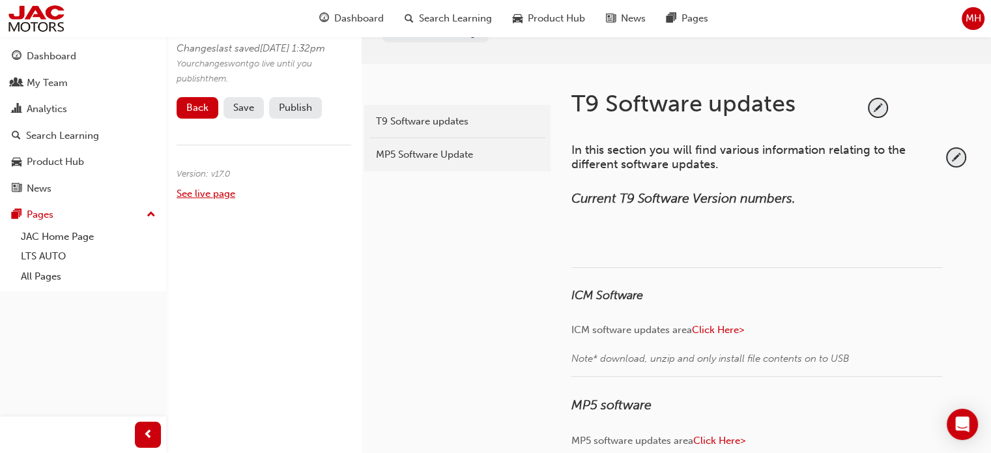
click at [199, 199] on link "See live page" at bounding box center [206, 194] width 59 height 12
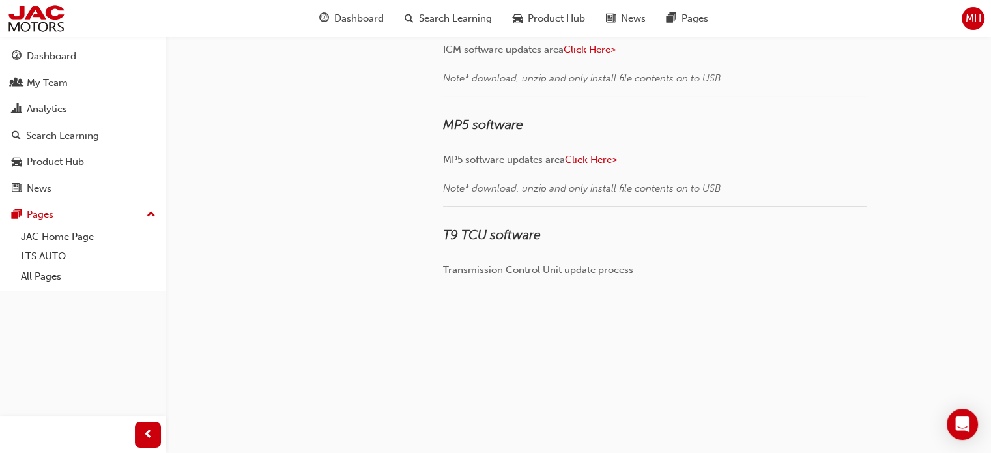
scroll to position [306, 0]
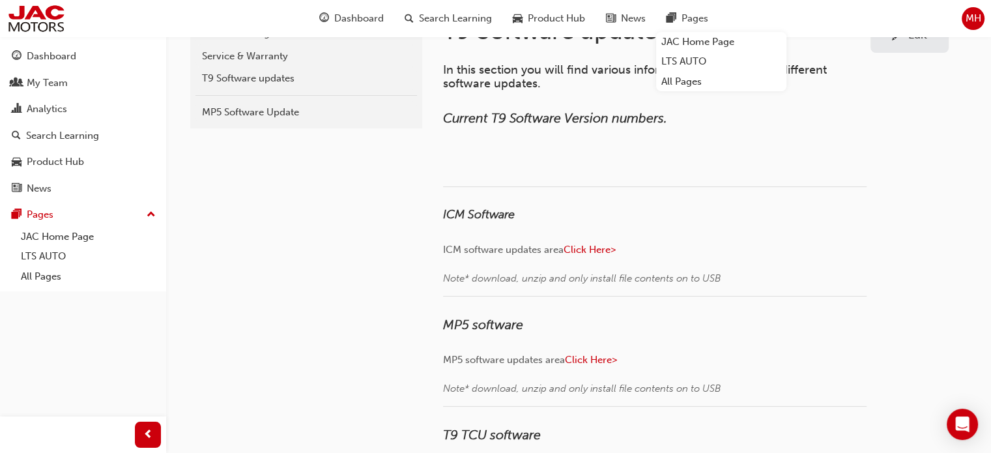
scroll to position [0, 0]
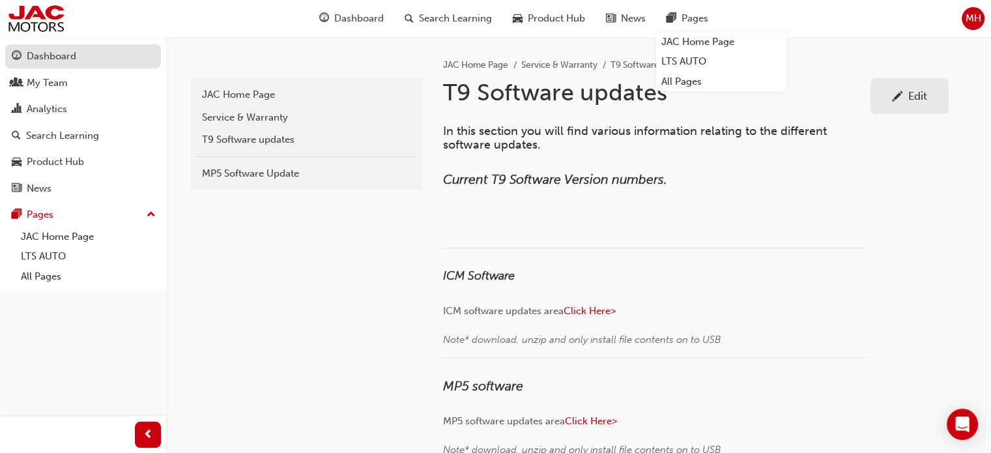
click at [59, 53] on div "Dashboard" at bounding box center [52, 56] width 50 height 15
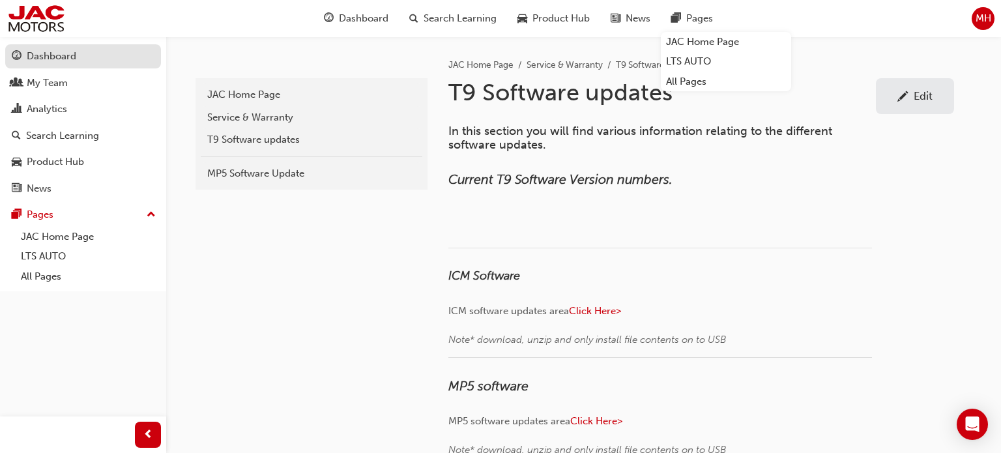
click at [59, 53] on link "Dashboard" at bounding box center [83, 56] width 156 height 24
